Goal: Use online tool/utility

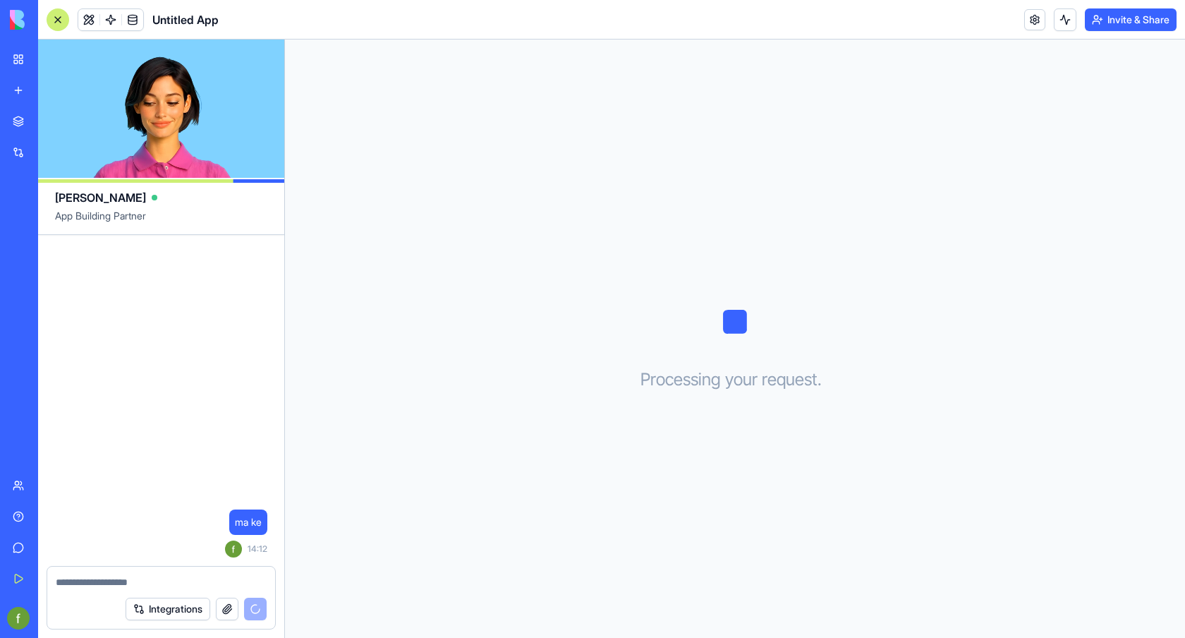
click at [211, 583] on textarea at bounding box center [161, 582] width 211 height 14
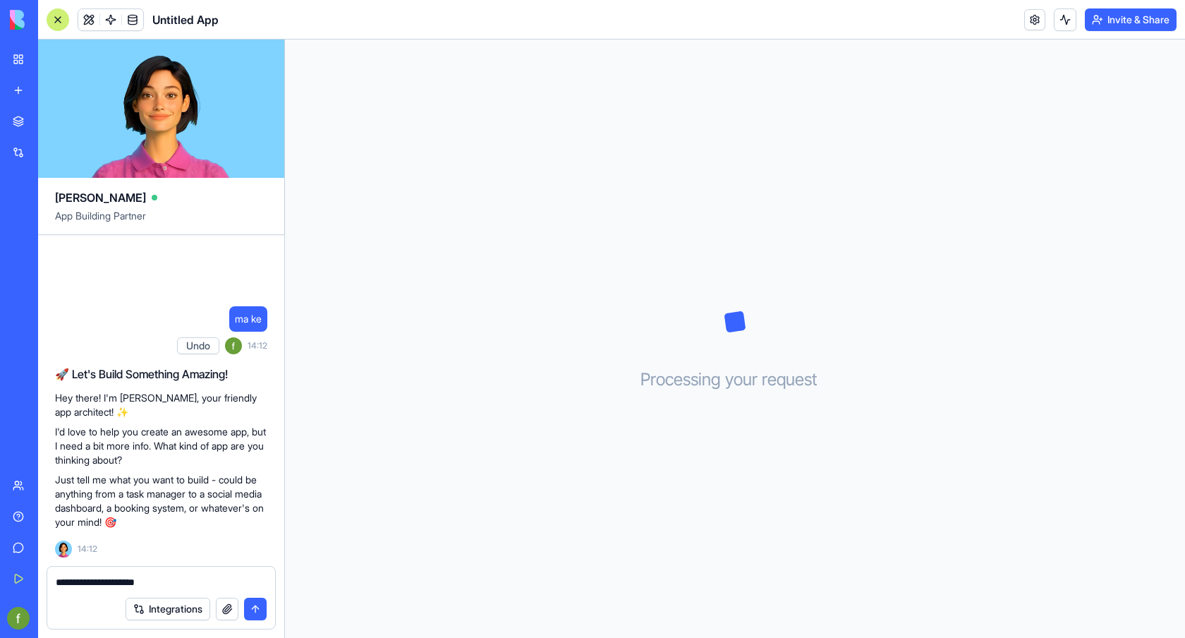
type textarea "**********"
click at [255, 605] on button "submit" at bounding box center [255, 609] width 23 height 23
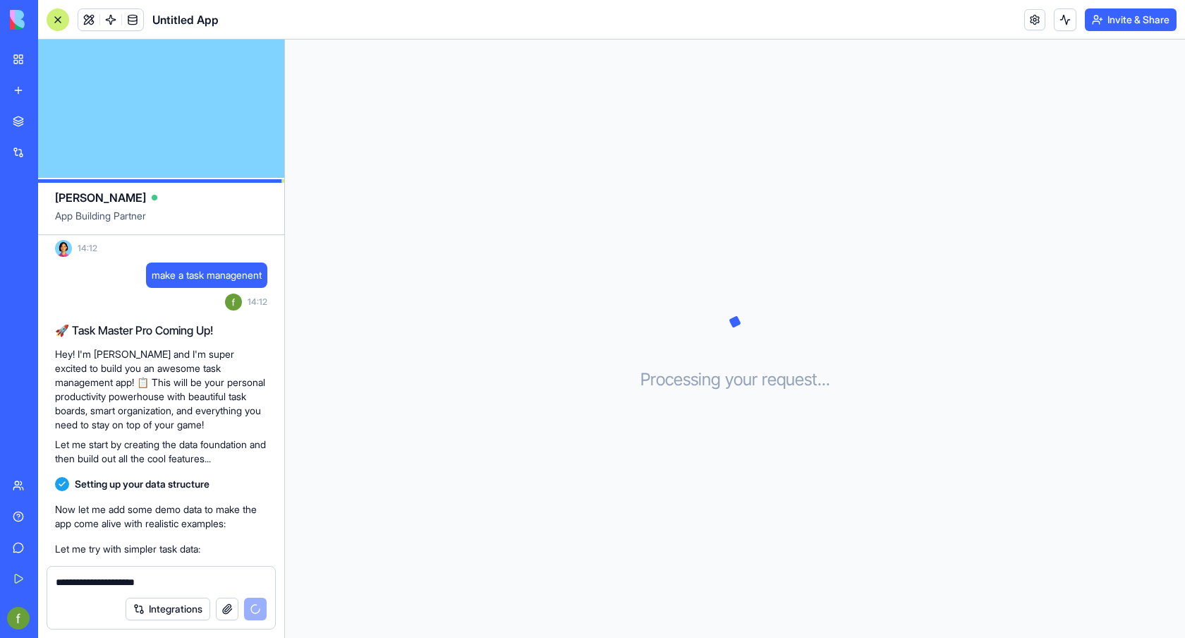
scroll to position [276, 0]
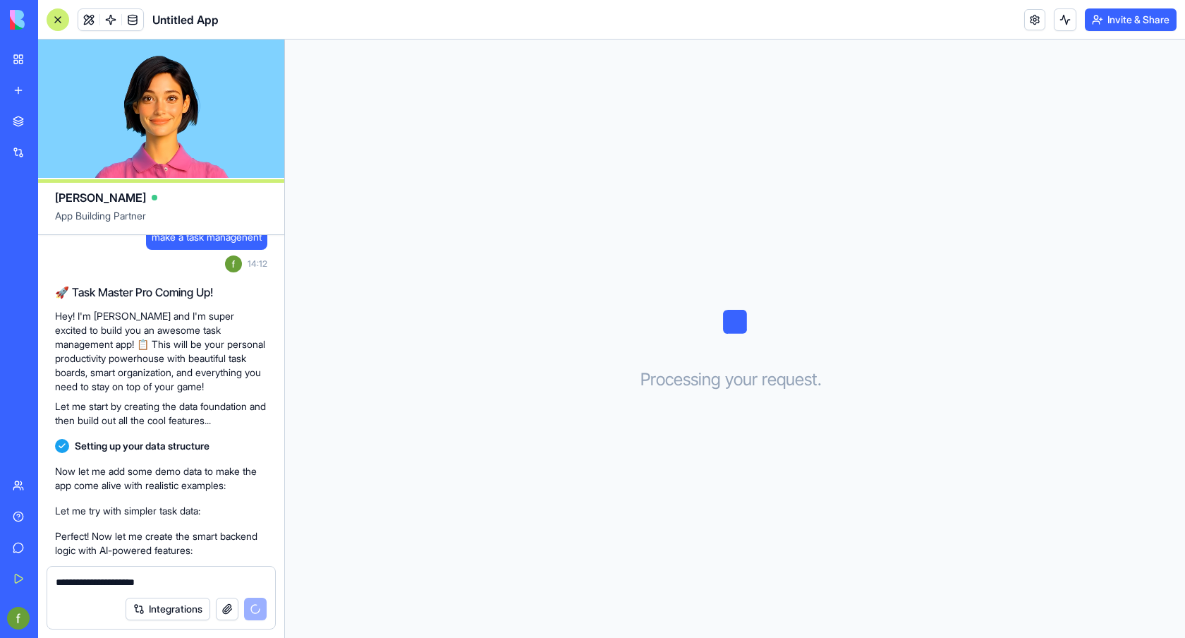
drag, startPoint x: 146, startPoint y: 510, endPoint x: 170, endPoint y: 523, distance: 27.5
click at [170, 529] on p "Perfect! Now let me create the smart backend logic with AI-powered features:" at bounding box center [161, 543] width 212 height 28
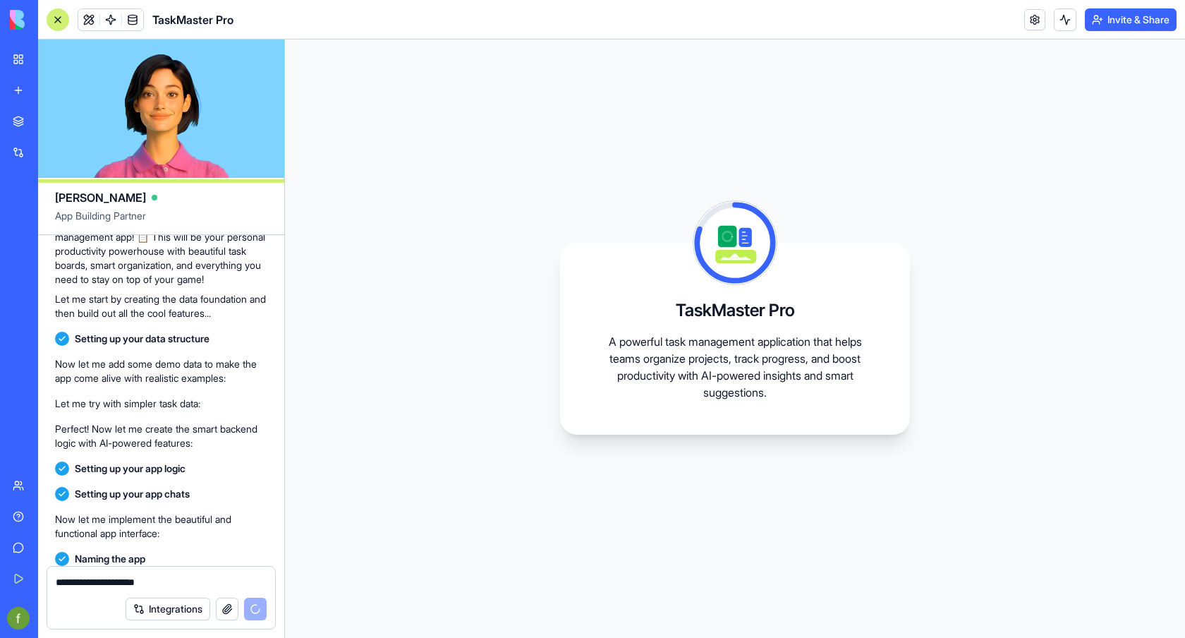
scroll to position [320, 0]
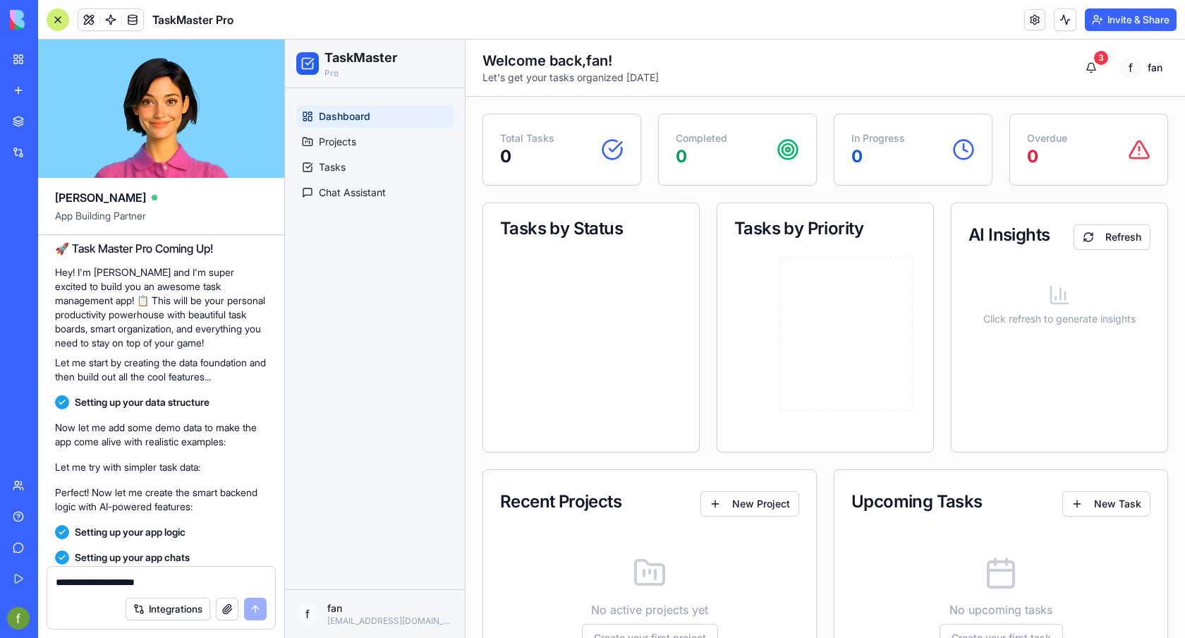
scroll to position [753, 0]
